Goal: Task Accomplishment & Management: Use online tool/utility

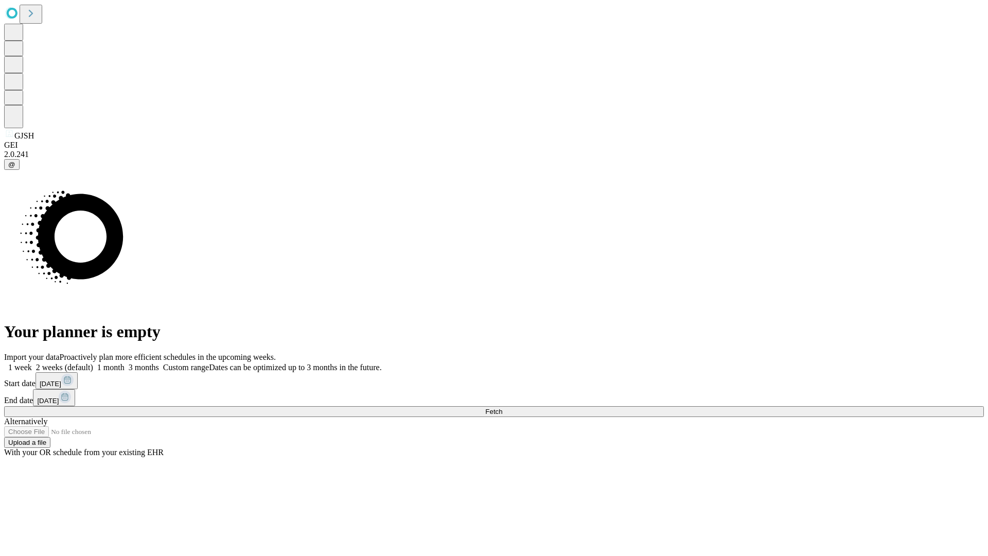
click at [502, 408] on span "Fetch" at bounding box center [493, 412] width 17 height 8
